Goal: Information Seeking & Learning: Understand process/instructions

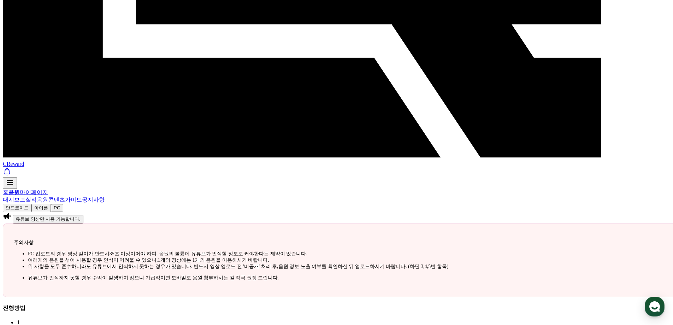
scroll to position [224, 0]
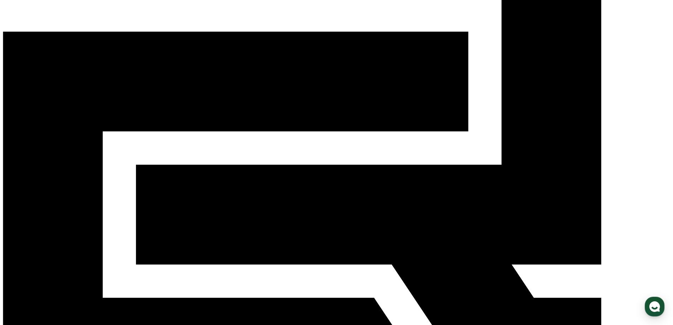
scroll to position [106, 0]
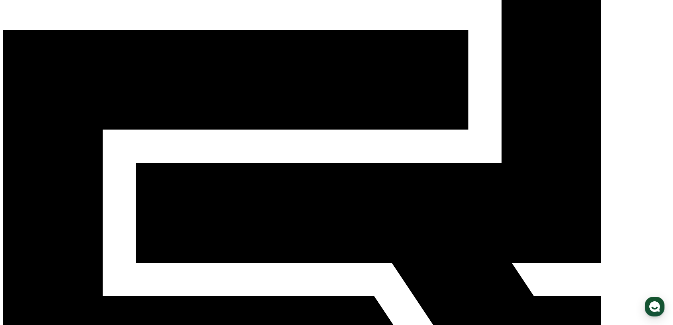
drag, startPoint x: 46, startPoint y: 108, endPoint x: 111, endPoint y: 91, distance: 67.5
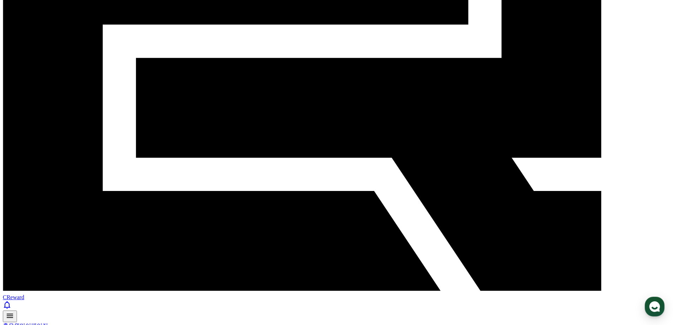
scroll to position [212, 0]
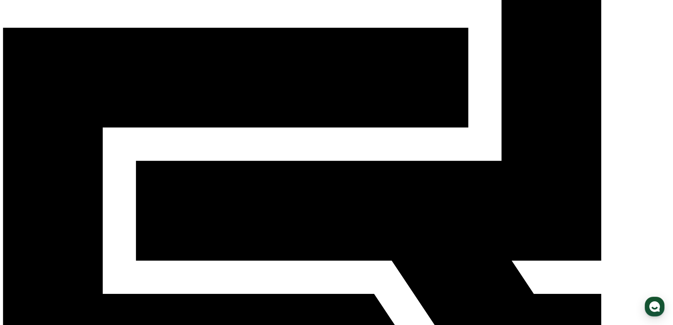
scroll to position [0, 0]
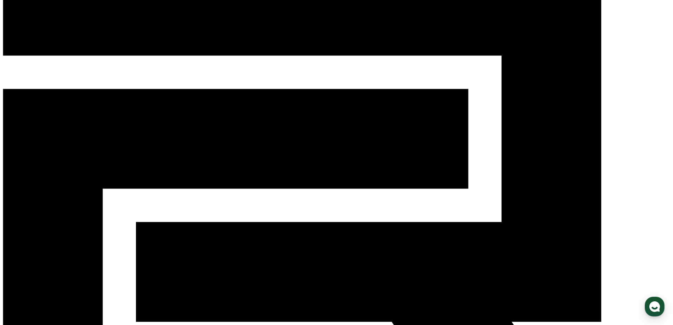
scroll to position [71, 0]
